Goal: Navigation & Orientation: Find specific page/section

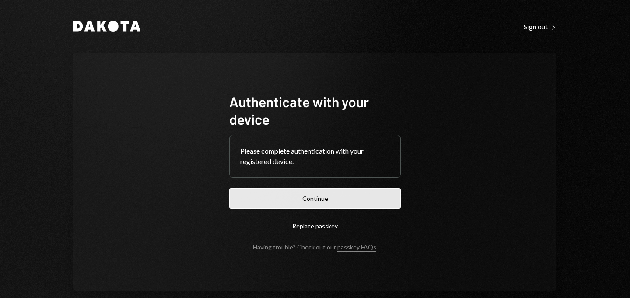
click at [304, 198] on button "Continue" at bounding box center [314, 198] width 171 height 21
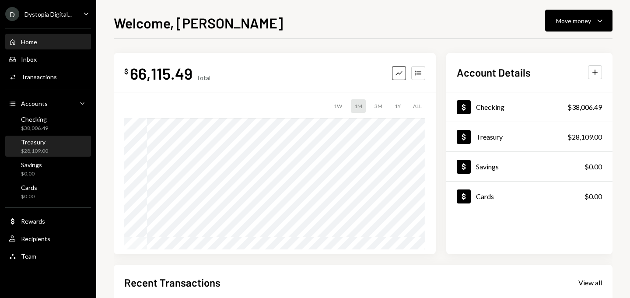
click at [45, 138] on div "Treasury" at bounding box center [34, 141] width 27 height 7
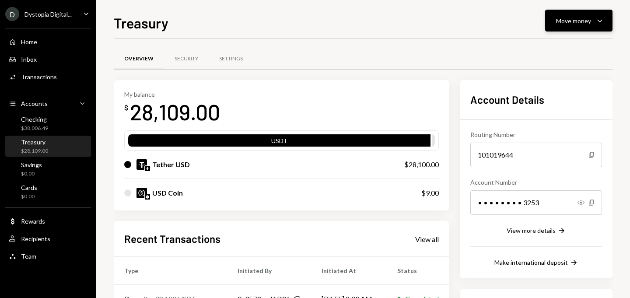
click at [593, 18] on div "Move money Caret Down" at bounding box center [578, 20] width 45 height 10
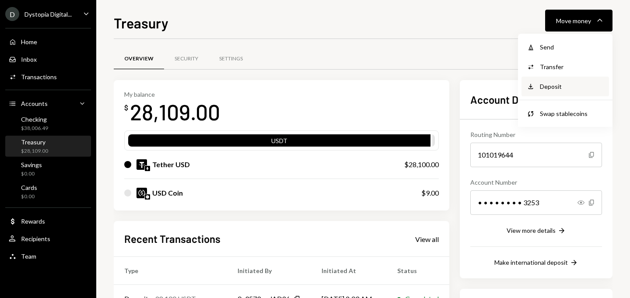
click at [553, 91] on div "Deposit Deposit" at bounding box center [564, 87] width 87 height 20
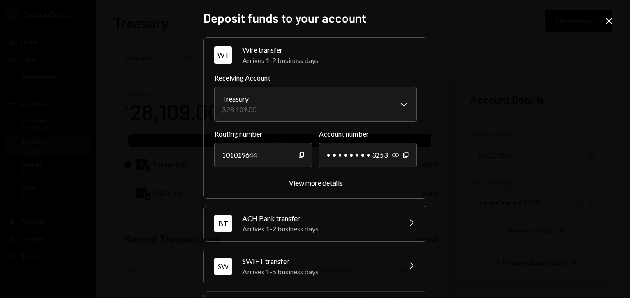
scroll to position [128, 0]
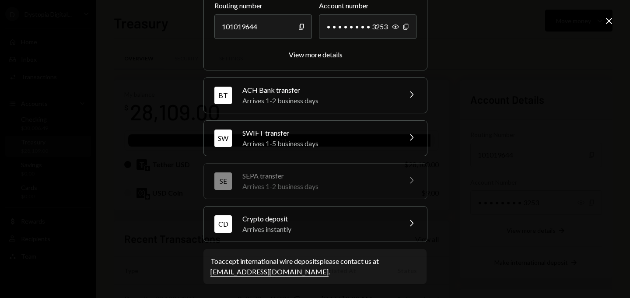
click at [370, 214] on div "Crypto deposit" at bounding box center [318, 218] width 153 height 10
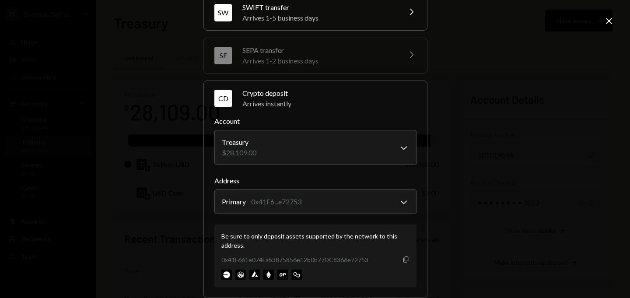
click at [403, 257] on icon "Copy" at bounding box center [405, 259] width 7 height 7
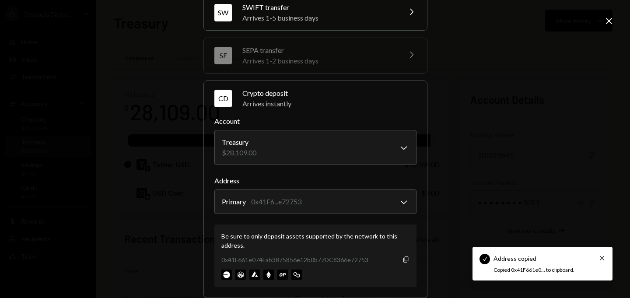
click at [603, 24] on div "**********" at bounding box center [315, 149] width 630 height 298
click at [609, 22] on icon "Close" at bounding box center [608, 21] width 10 height 10
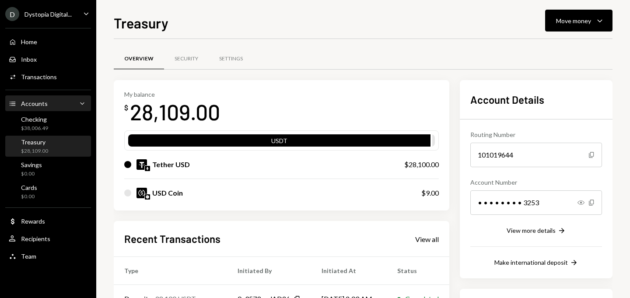
click at [57, 99] on div "Accounts Accounts Caret Down" at bounding box center [48, 104] width 79 height 10
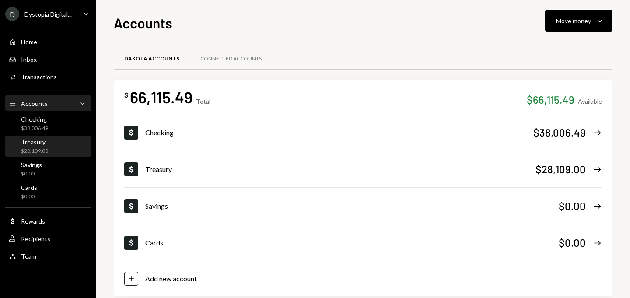
click at [31, 145] on div "Treasury" at bounding box center [34, 141] width 27 height 7
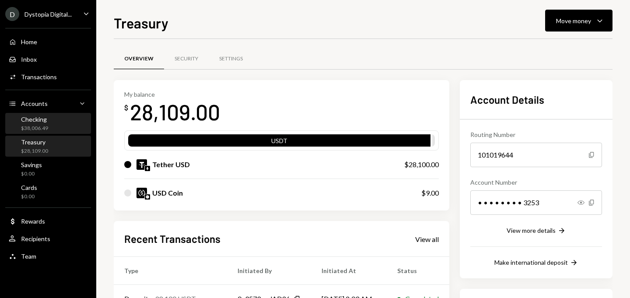
click at [49, 117] on div "Checking $38,006.49" at bounding box center [48, 123] width 79 height 17
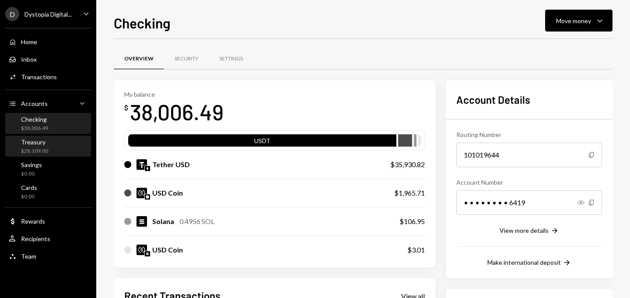
click at [52, 141] on div "Treasury $28,109.00" at bounding box center [48, 146] width 79 height 17
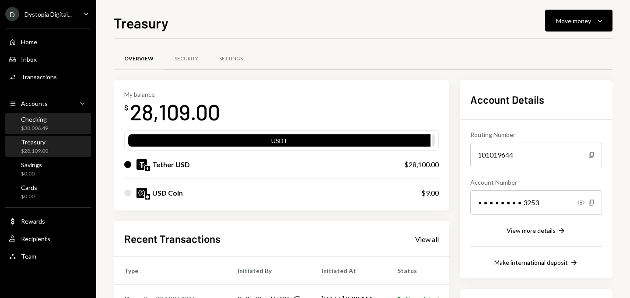
click at [52, 128] on div "Checking $38,006.49" at bounding box center [48, 123] width 79 height 17
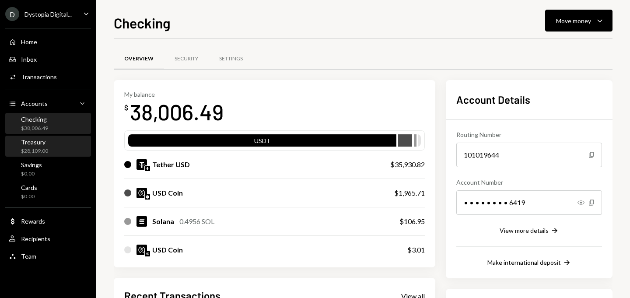
click at [56, 150] on div "Treasury $28,109.00" at bounding box center [48, 146] width 79 height 17
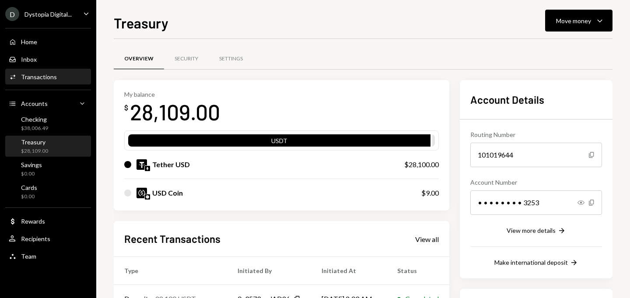
click at [53, 81] on div "Activities Transactions" at bounding box center [48, 77] width 79 height 15
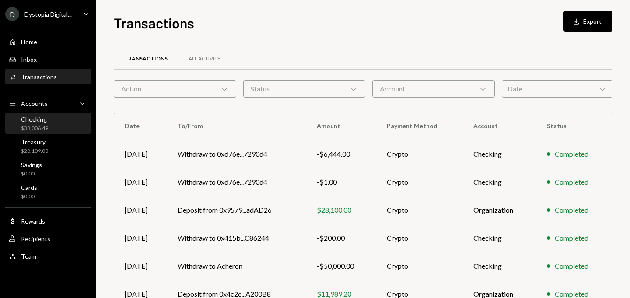
click at [62, 119] on div "Checking $38,006.49" at bounding box center [48, 123] width 79 height 17
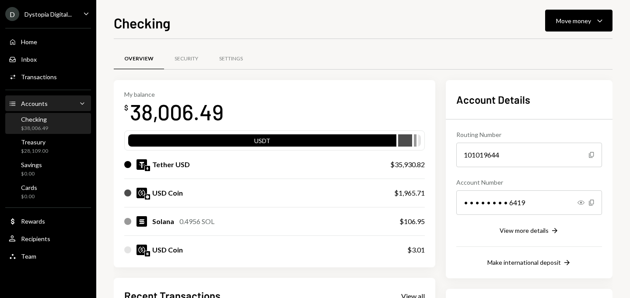
click at [42, 104] on div "Accounts" at bounding box center [34, 103] width 27 height 7
